Goal: Task Accomplishment & Management: Manage account settings

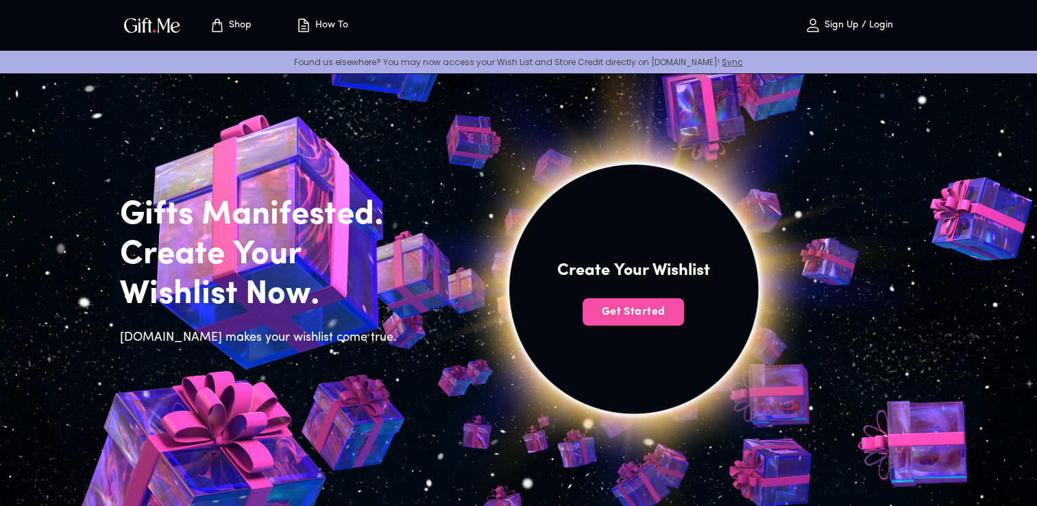
click at [658, 316] on span "Get Started" at bounding box center [632, 311] width 101 height 15
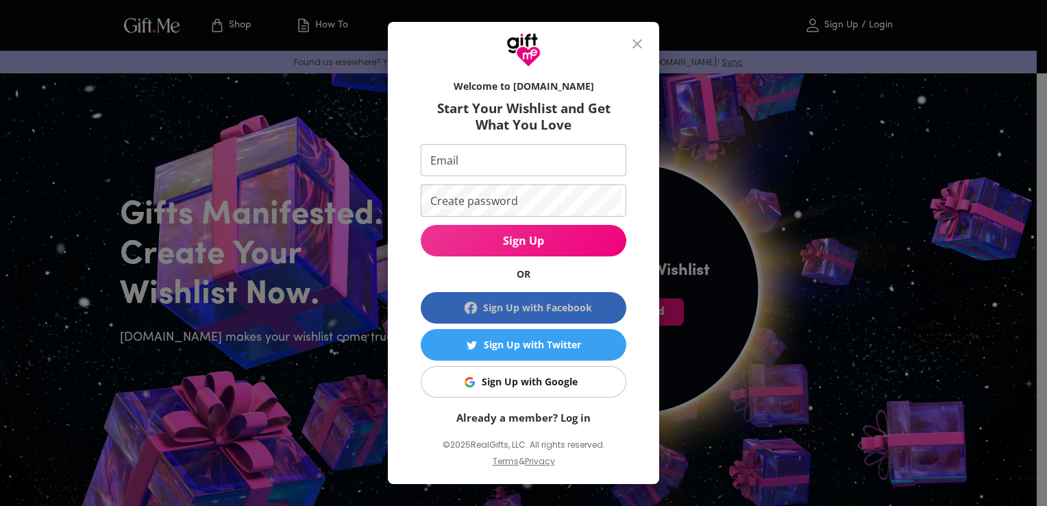
click at [554, 308] on div "Sign Up with Facebook" at bounding box center [537, 307] width 109 height 15
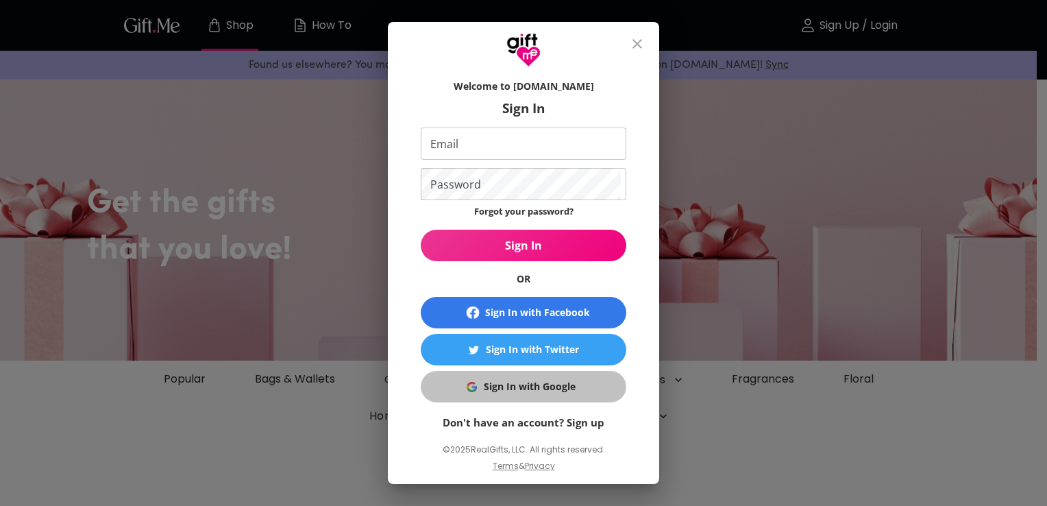
click at [498, 388] on div "Sign In with Google" at bounding box center [530, 386] width 92 height 15
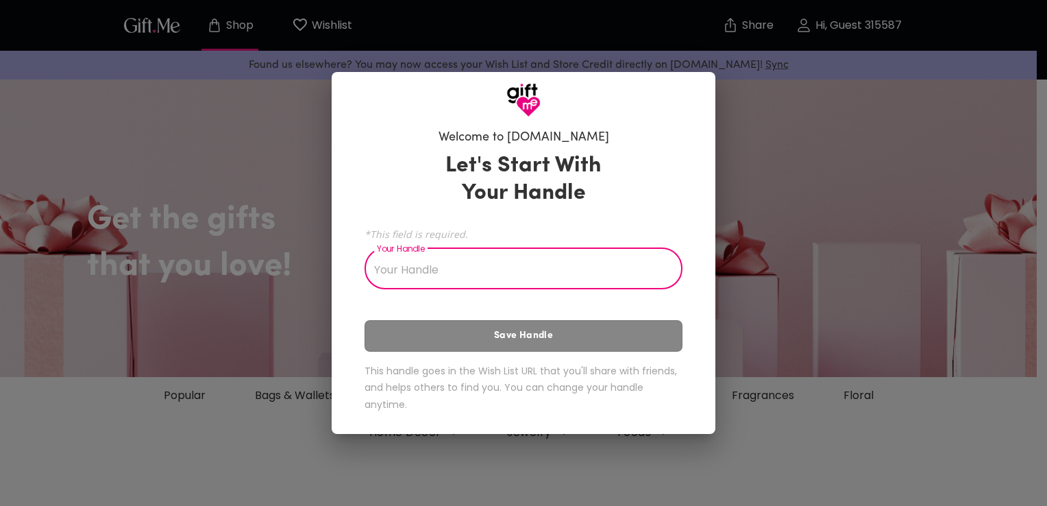
click at [407, 275] on input "Your Handle" at bounding box center [515, 270] width 303 height 38
click at [419, 267] on input "Your Handle" at bounding box center [515, 270] width 303 height 38
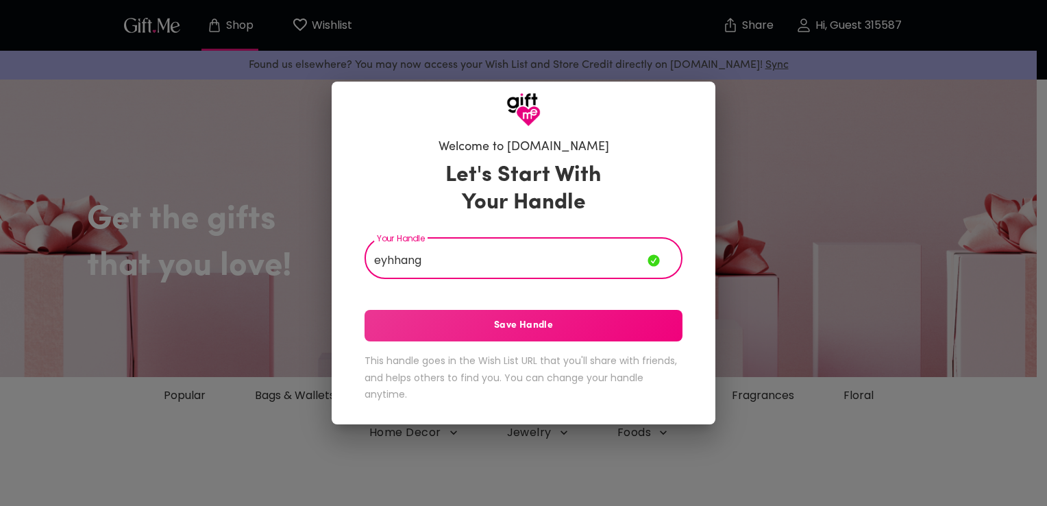
type input "eyhhang"
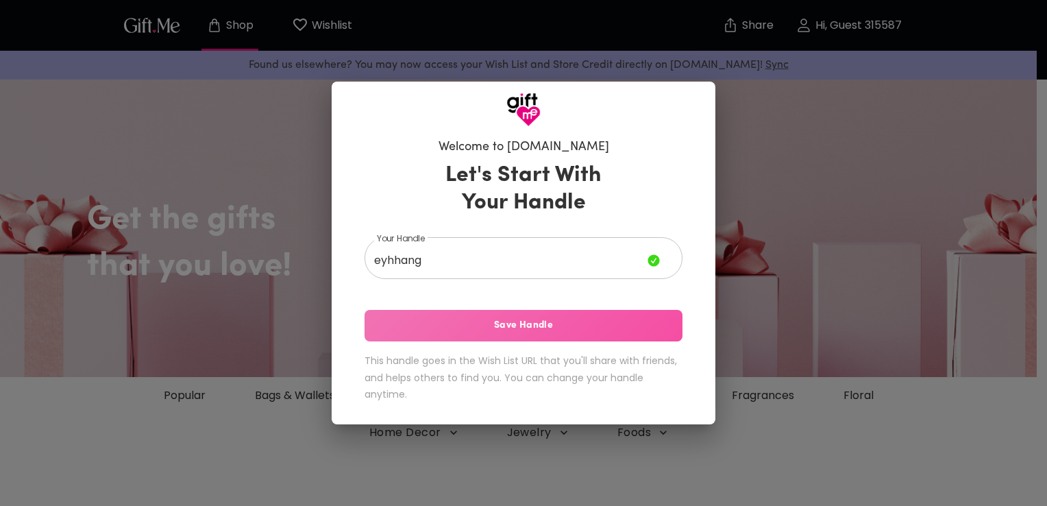
click at [511, 329] on span "Save Handle" at bounding box center [523, 325] width 318 height 15
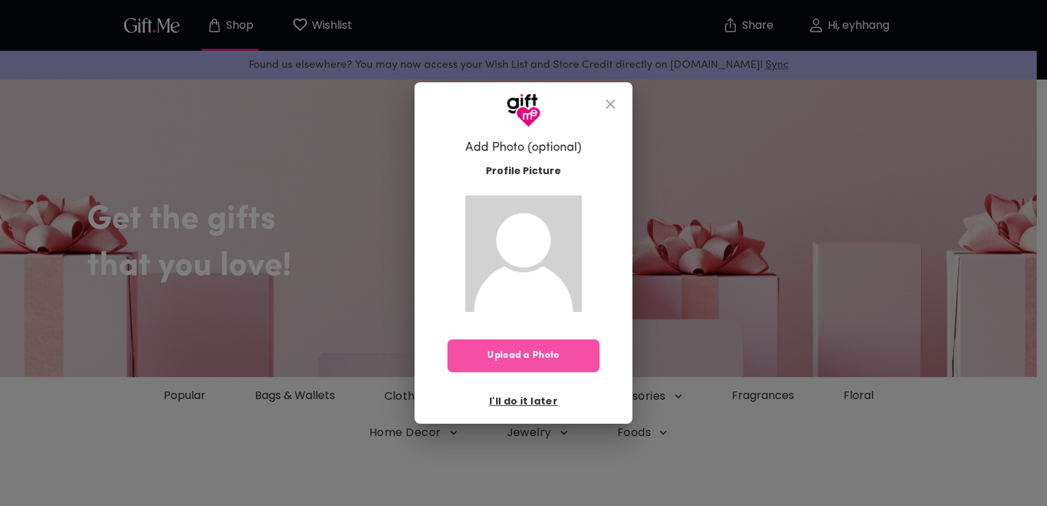
click at [525, 353] on span "Upload a Photo" at bounding box center [523, 355] width 152 height 15
click at [610, 100] on icon "close" at bounding box center [610, 104] width 16 height 16
